Goal: Transaction & Acquisition: Purchase product/service

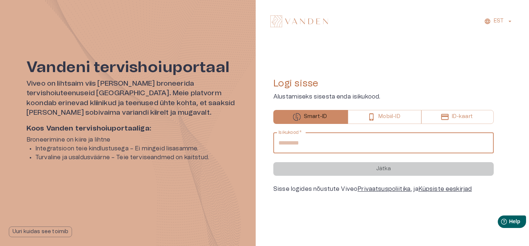
click at [311, 135] on input "Isikukood   *" at bounding box center [383, 143] width 220 height 21
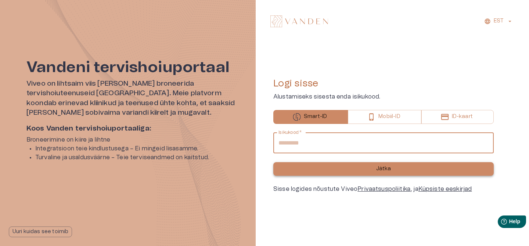
type input "**********"
click at [367, 167] on button "Jätka" at bounding box center [383, 169] width 220 height 14
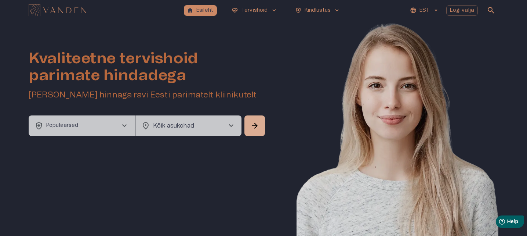
click at [87, 130] on button "health_and_safety Populaarsed chevron_right" at bounding box center [82, 125] width 106 height 21
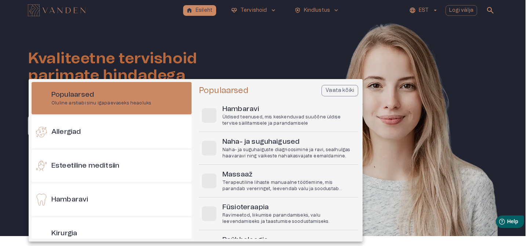
scroll to position [21, 0]
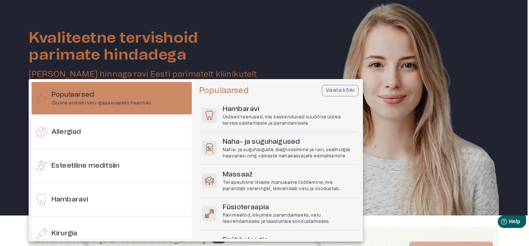
click at [353, 23] on div at bounding box center [264, 123] width 529 height 246
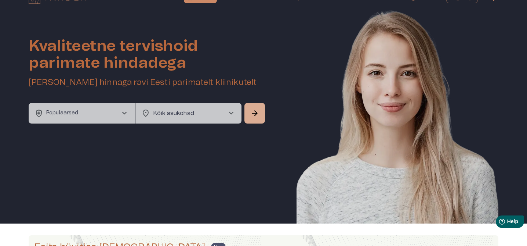
scroll to position [0, 0]
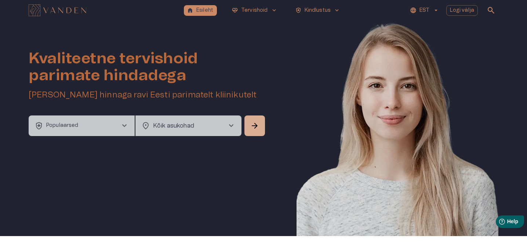
click at [106, 128] on button "health_and_safety Populaarsed chevron_right" at bounding box center [82, 125] width 106 height 21
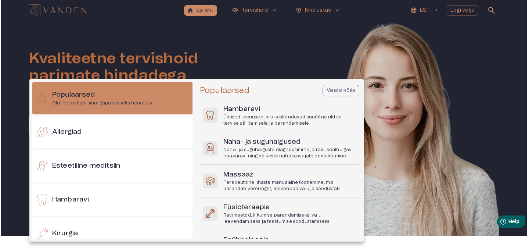
scroll to position [21, 0]
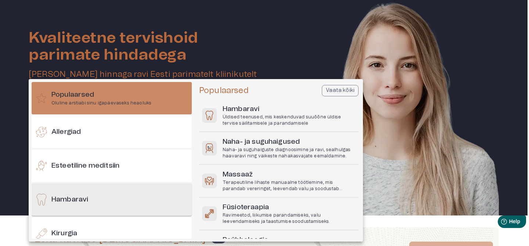
click at [99, 197] on div "Hambaravi" at bounding box center [112, 199] width 160 height 32
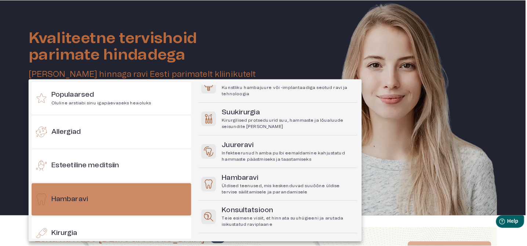
scroll to position [128, 0]
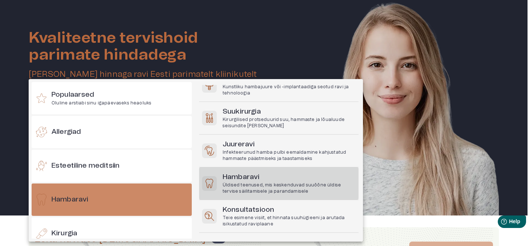
click at [269, 179] on h6 "Hambaravi" at bounding box center [288, 177] width 133 height 10
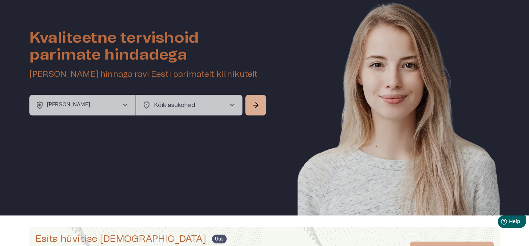
click at [211, 107] on body "home Esileht [MEDICAL_DATA]_heart Tervishoid keyboard_arrow_down health_and_saf…" at bounding box center [264, 102] width 529 height 246
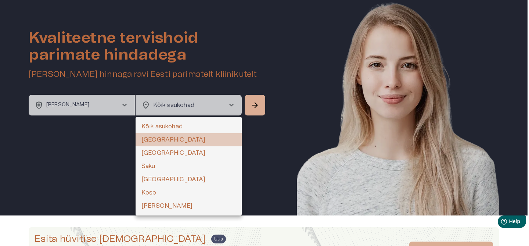
click at [173, 143] on li "[GEOGRAPHIC_DATA]" at bounding box center [188, 139] width 106 height 13
type input "**********"
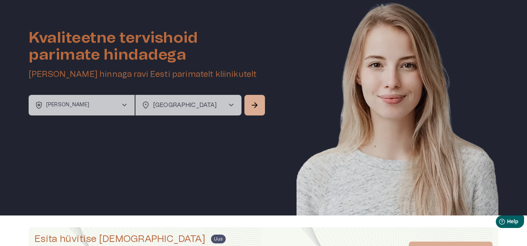
click at [266, 97] on div "**********" at bounding box center [148, 105] width 238 height 21
click at [262, 102] on button "arrow_forward" at bounding box center [254, 105] width 21 height 21
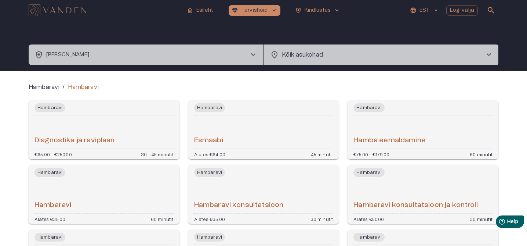
click at [79, 51] on p "[PERSON_NAME]" at bounding box center [67, 55] width 43 height 8
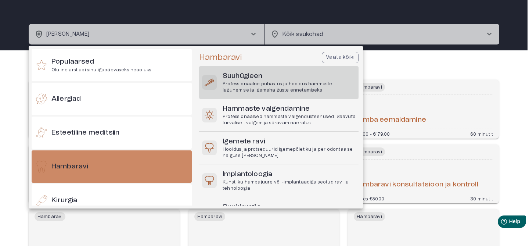
click at [263, 77] on h6 "Suuhügieen" at bounding box center [288, 76] width 133 height 10
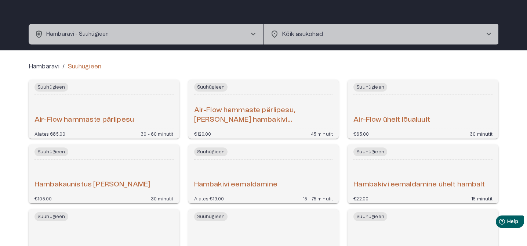
scroll to position [36, 0]
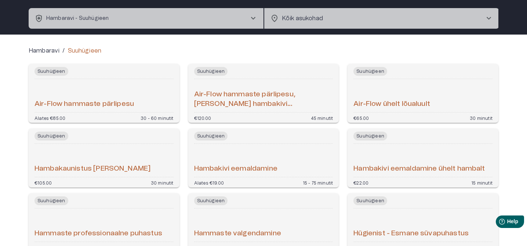
click at [150, 100] on div "Air-Flow hammaste pärlipesu" at bounding box center [104, 95] width 139 height 27
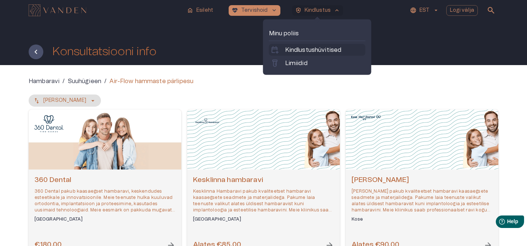
click at [305, 50] on p "Kindlustushüvitised" at bounding box center [313, 50] width 57 height 9
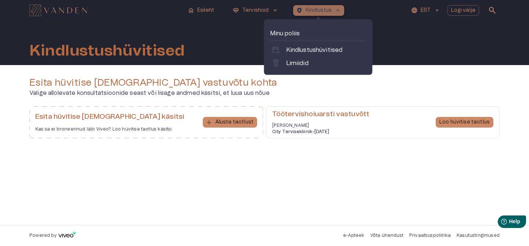
click at [323, 12] on p "Kindlustus" at bounding box center [318, 11] width 26 height 8
click at [304, 63] on p "Limiidid" at bounding box center [297, 63] width 22 height 9
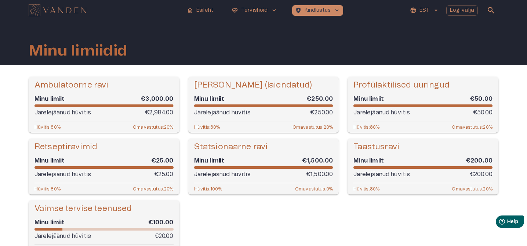
click at [54, 12] on img "Navigate to homepage" at bounding box center [58, 10] width 58 height 12
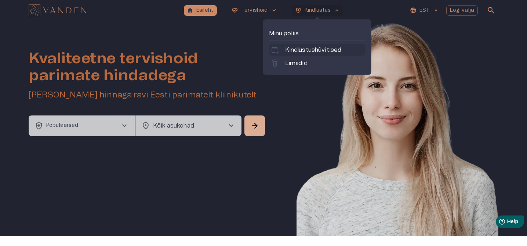
click at [305, 52] on p "Kindlustushüvitised" at bounding box center [313, 50] width 57 height 9
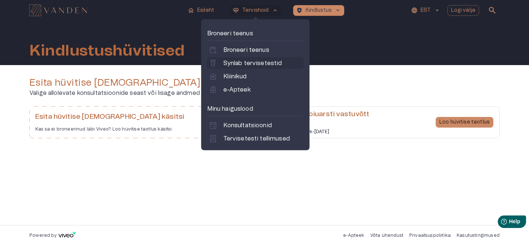
click at [235, 66] on p "Synlab tervisetestid" at bounding box center [252, 63] width 59 height 9
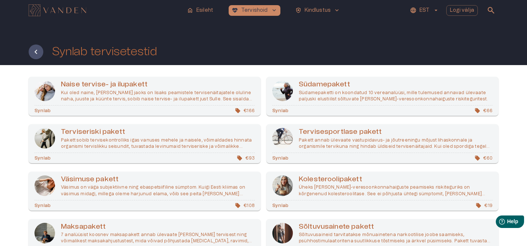
click at [322, 91] on p "Südamepaketti on koondatud 10 vereanalüüsi, mille tulemused annavad ülevaate pa…" at bounding box center [396, 96] width 194 height 12
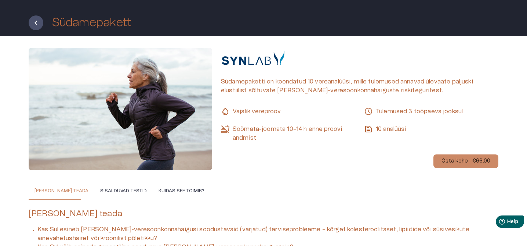
scroll to position [75, 0]
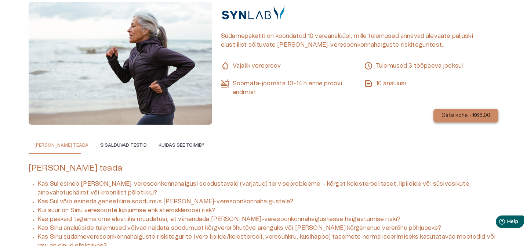
click at [465, 114] on p "Osta kohe - €66.00" at bounding box center [466, 116] width 49 height 8
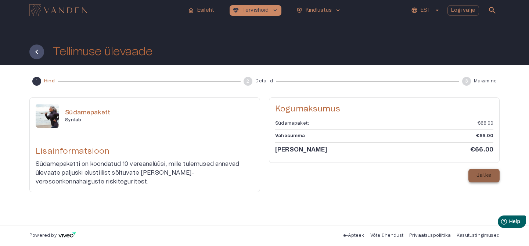
click at [483, 175] on p "Jätka" at bounding box center [483, 175] width 15 height 8
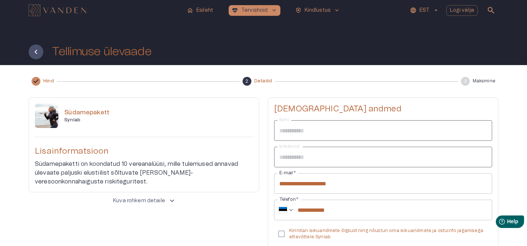
scroll to position [69, 0]
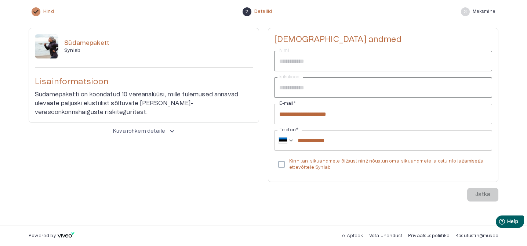
click at [158, 130] on p "Kuva rohkem detaile" at bounding box center [139, 131] width 52 height 8
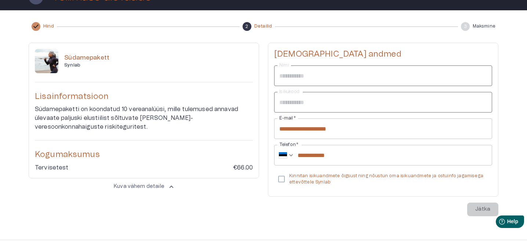
scroll to position [0, 0]
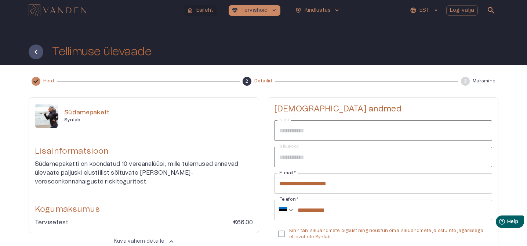
click at [200, 13] on p "Esileht" at bounding box center [204, 11] width 17 height 8
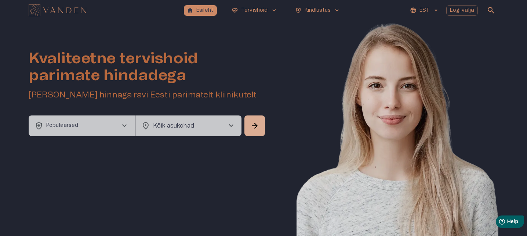
click at [112, 128] on button "health_and_safety Populaarsed chevron_right" at bounding box center [82, 125] width 106 height 21
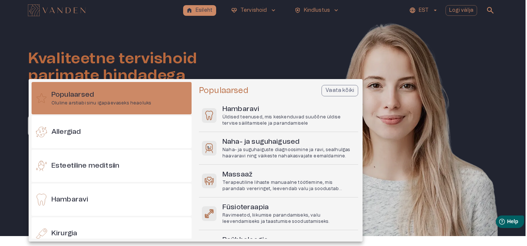
scroll to position [21, 0]
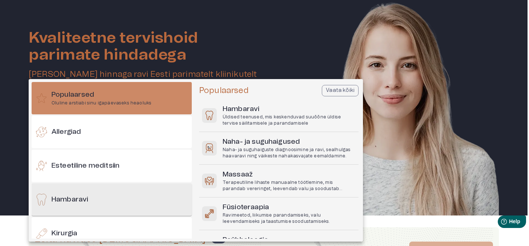
click at [148, 199] on div "Hambaravi" at bounding box center [112, 199] width 160 height 32
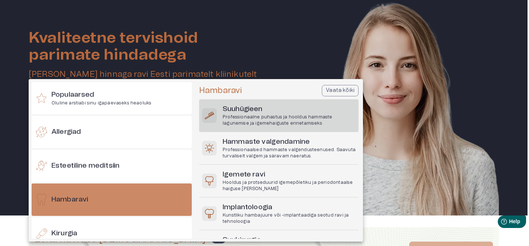
click at [260, 119] on p "Professionaalne puhastus ja hooldus hammaste lagunemise ja igemehaiguste enneta…" at bounding box center [288, 120] width 133 height 12
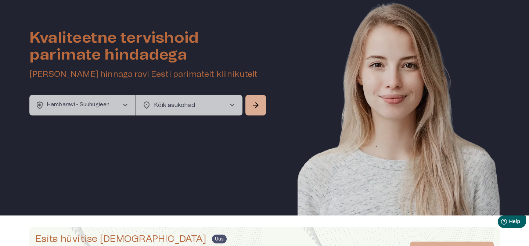
click at [221, 105] on body "home Esileht [MEDICAL_DATA]_heart Tervishoid keyboard_arrow_down health_and_saf…" at bounding box center [264, 102] width 529 height 246
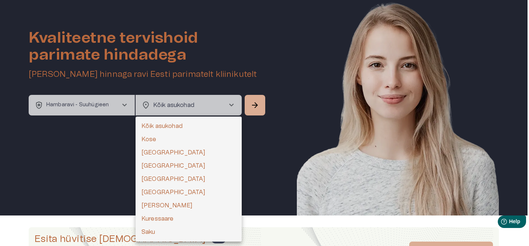
click at [155, 155] on li "[GEOGRAPHIC_DATA]" at bounding box center [188, 152] width 106 height 13
type input "**********"
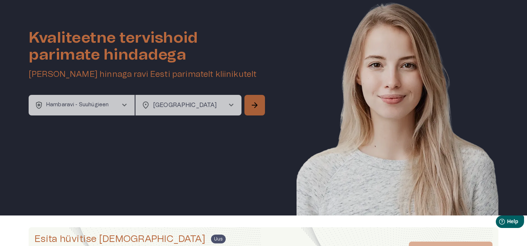
click at [247, 107] on button "arrow_forward" at bounding box center [254, 105] width 21 height 21
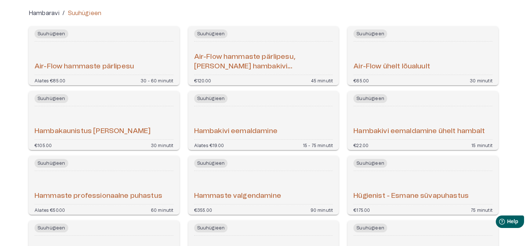
scroll to position [31, 0]
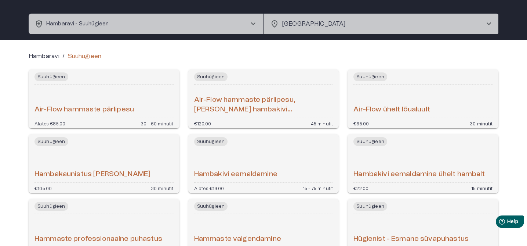
click at [108, 106] on h6 "Air-Flow hammaste pärlipesu" at bounding box center [84, 110] width 99 height 10
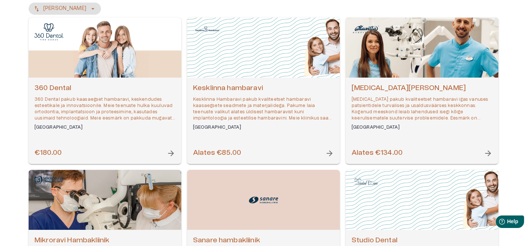
scroll to position [135, 0]
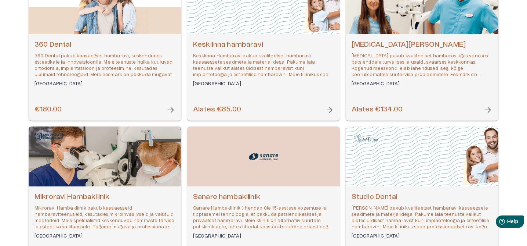
click at [440, 69] on p "[MEDICAL_DATA] pakub kvaliteetset hambaravi igas vanuses patsientidele turvalis…" at bounding box center [422, 65] width 141 height 25
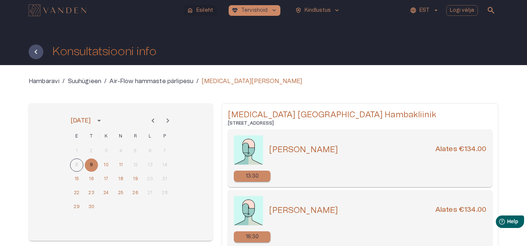
click at [201, 13] on p "Esileht" at bounding box center [204, 11] width 17 height 8
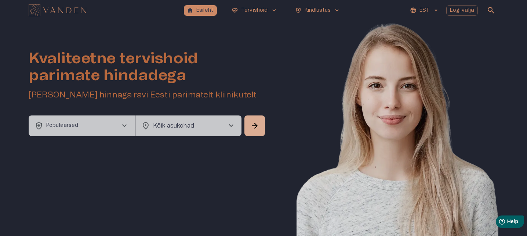
click at [100, 132] on button "health_and_safety Populaarsed chevron_right" at bounding box center [82, 125] width 106 height 21
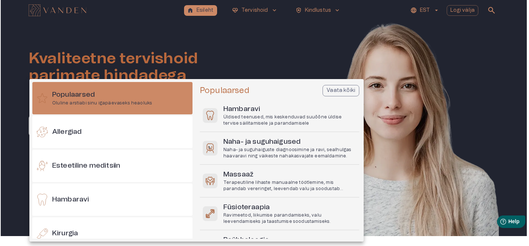
scroll to position [21, 0]
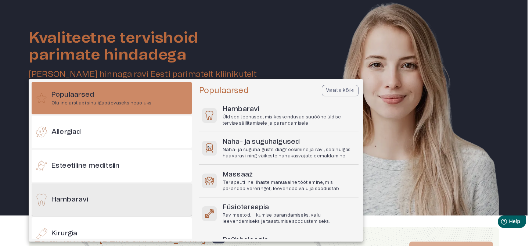
click at [101, 201] on div "Hambaravi" at bounding box center [112, 199] width 160 height 32
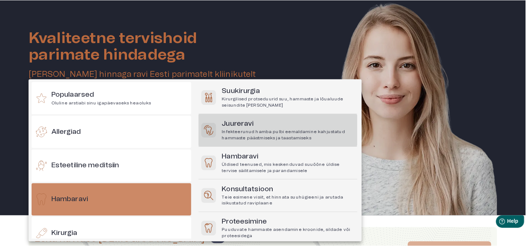
scroll to position [149, 0]
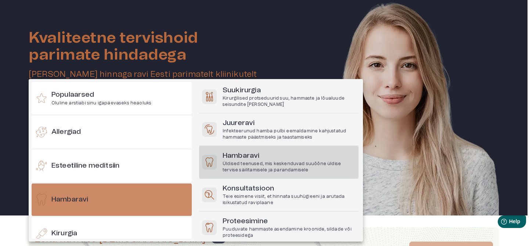
click at [265, 171] on p "Üldised teenused, mis keskenduvad suuõõne üldise tervise säilitamisele ja paran…" at bounding box center [288, 166] width 133 height 12
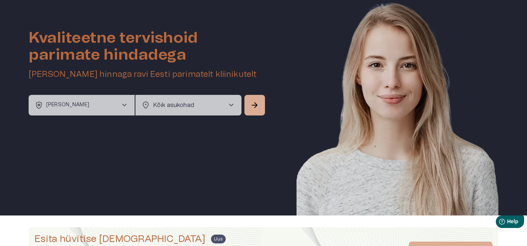
click at [219, 106] on body "home Esileht [MEDICAL_DATA]_heart Tervishoid keyboard_arrow_down health_and_saf…" at bounding box center [263, 102] width 527 height 246
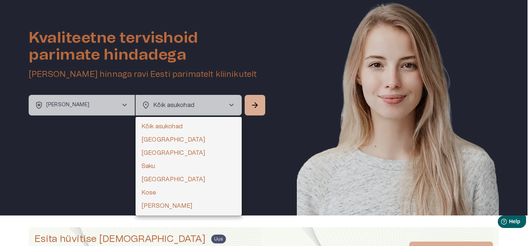
click at [174, 140] on li "[GEOGRAPHIC_DATA]" at bounding box center [188, 139] width 106 height 13
type input "**********"
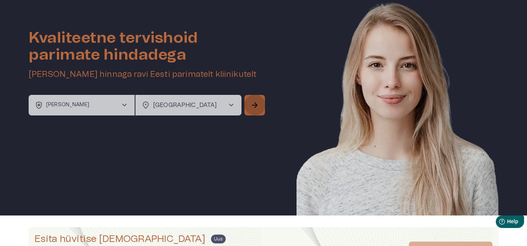
click at [257, 110] on button "arrow_forward" at bounding box center [254, 105] width 21 height 21
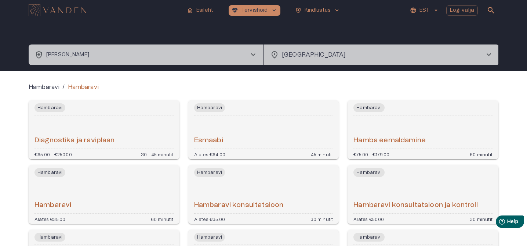
click at [121, 57] on button "health_and_safety [PERSON_NAME] chevron_right" at bounding box center [146, 54] width 235 height 21
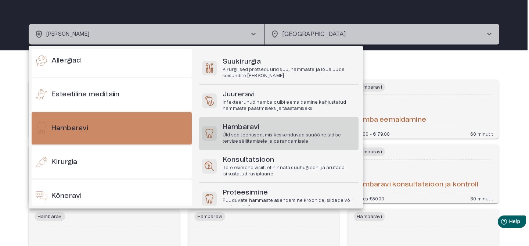
scroll to position [150, 0]
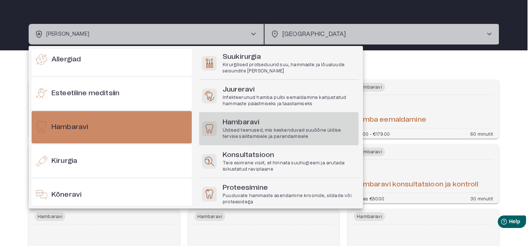
click at [456, 73] on div at bounding box center [264, 123] width 529 height 246
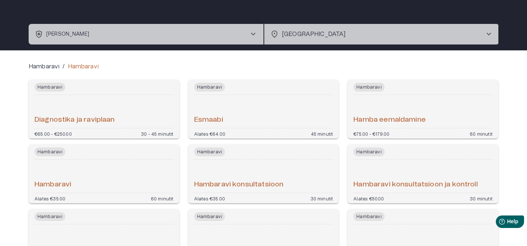
click at [254, 40] on button "health_and_safety [PERSON_NAME] chevron_right" at bounding box center [146, 34] width 235 height 21
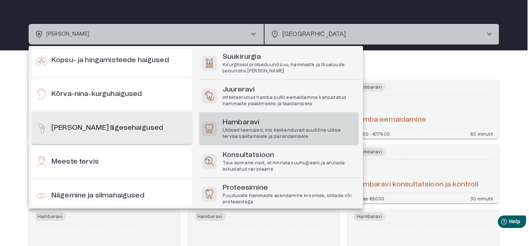
scroll to position [208, 0]
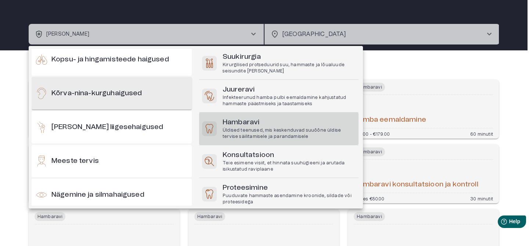
click at [97, 87] on div "Kõrva-nina-kurguhaigused" at bounding box center [112, 93] width 160 height 32
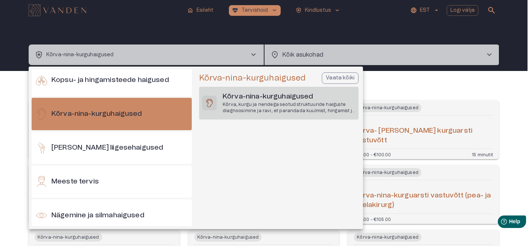
click at [253, 101] on h6 "Kõrva-nina-kurguhaigused" at bounding box center [288, 97] width 133 height 10
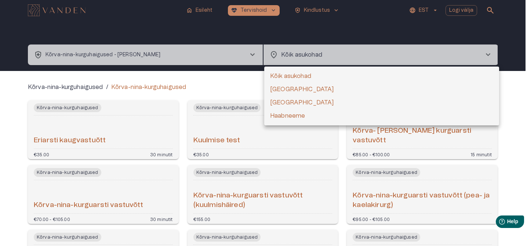
click at [308, 54] on body "home Esileht [MEDICAL_DATA]_heart Tervishoid keyboard_arrow_down health_and_saf…" at bounding box center [263, 123] width 527 height 246
click at [289, 86] on li "[GEOGRAPHIC_DATA]" at bounding box center [381, 89] width 235 height 13
type input "**********"
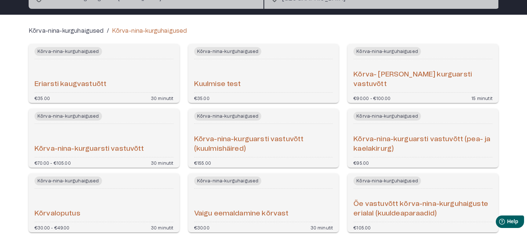
scroll to position [80, 0]
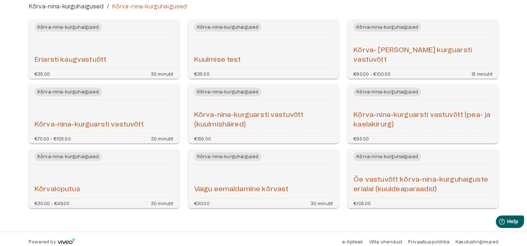
click at [443, 56] on h6 "Kõrva- [PERSON_NAME] kurguarsti vastuvõtt" at bounding box center [422, 55] width 139 height 19
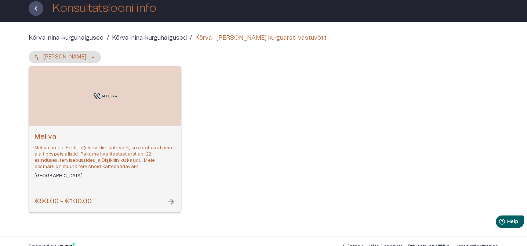
scroll to position [54, 0]
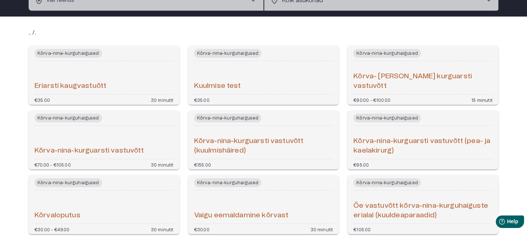
scroll to position [87, 0]
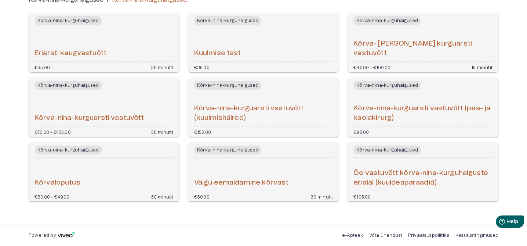
click at [145, 107] on div "Kõrva-nina-kurguarsti vastuvõtt" at bounding box center [104, 109] width 139 height 27
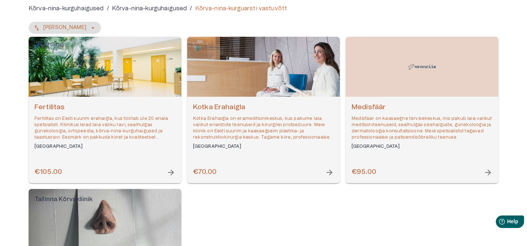
scroll to position [19, 0]
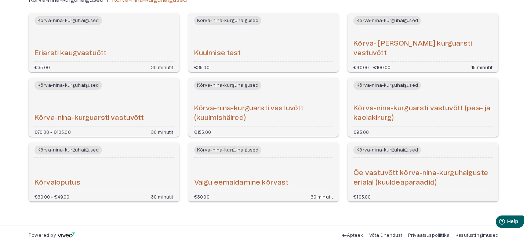
scroll to position [81, 0]
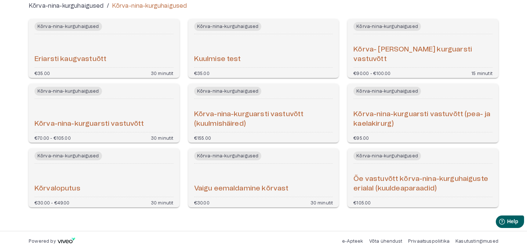
click at [134, 95] on div "Kõrva-nina-kurguhaigused Kõrva-nina-kurguarsti vastuvõtt €70.00 - €105.00 30 mi…" at bounding box center [104, 113] width 151 height 59
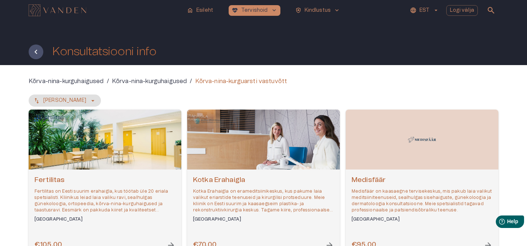
scroll to position [149, 0]
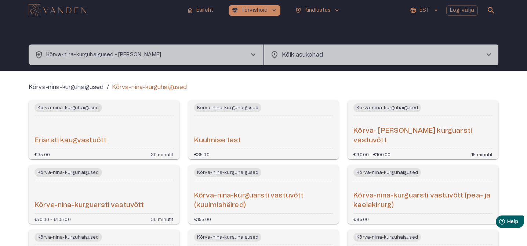
click at [131, 52] on p "Kõrva-nina-kurguhaigused - [PERSON_NAME]" at bounding box center [103, 55] width 115 height 8
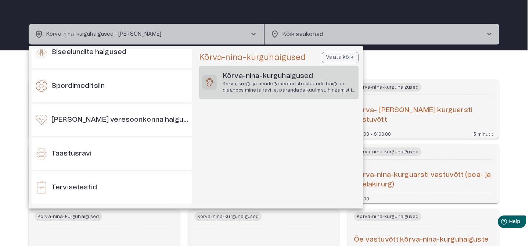
scroll to position [622, 0]
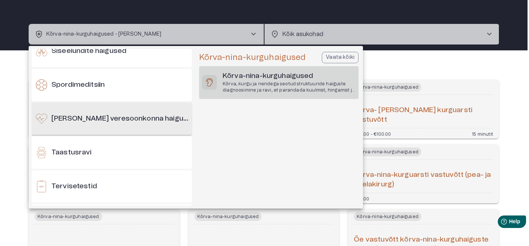
click at [111, 121] on h6 "[PERSON_NAME] veresoonkonna haigused" at bounding box center [119, 119] width 137 height 10
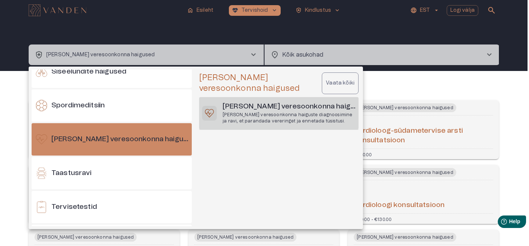
click at [289, 108] on h6 "[PERSON_NAME] veresoonkonna haigused" at bounding box center [288, 107] width 133 height 10
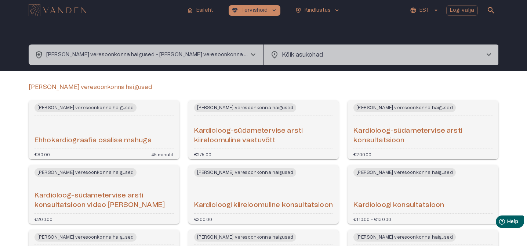
click at [320, 46] on body "home Esileht [MEDICAL_DATA]_heart Tervishoid keyboard_arrow_down health_and_saf…" at bounding box center [263, 123] width 527 height 246
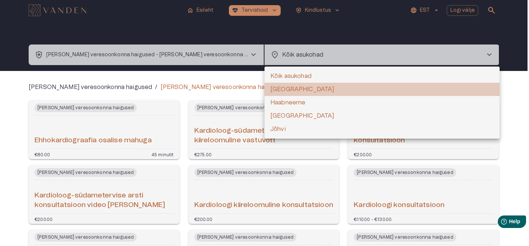
click at [288, 88] on li "[GEOGRAPHIC_DATA]" at bounding box center [381, 89] width 235 height 13
type input "**********"
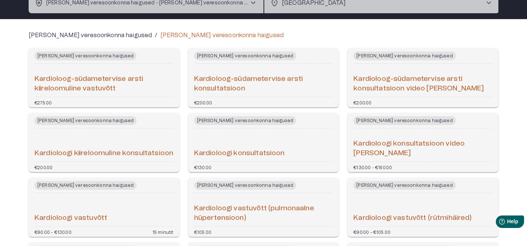
scroll to position [61, 0]
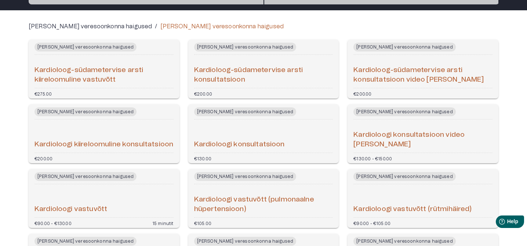
click at [271, 139] on div "Kardioloogi konsultatsioon" at bounding box center [263, 135] width 139 height 27
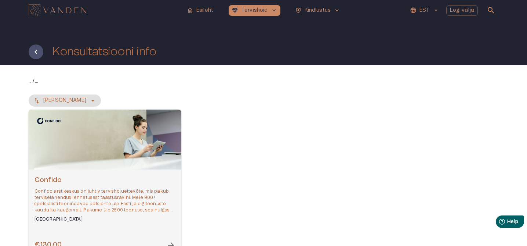
scroll to position [54, 0]
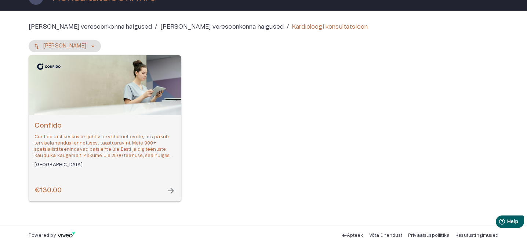
scroll to position [111, 0]
